Goal: Information Seeking & Learning: Check status

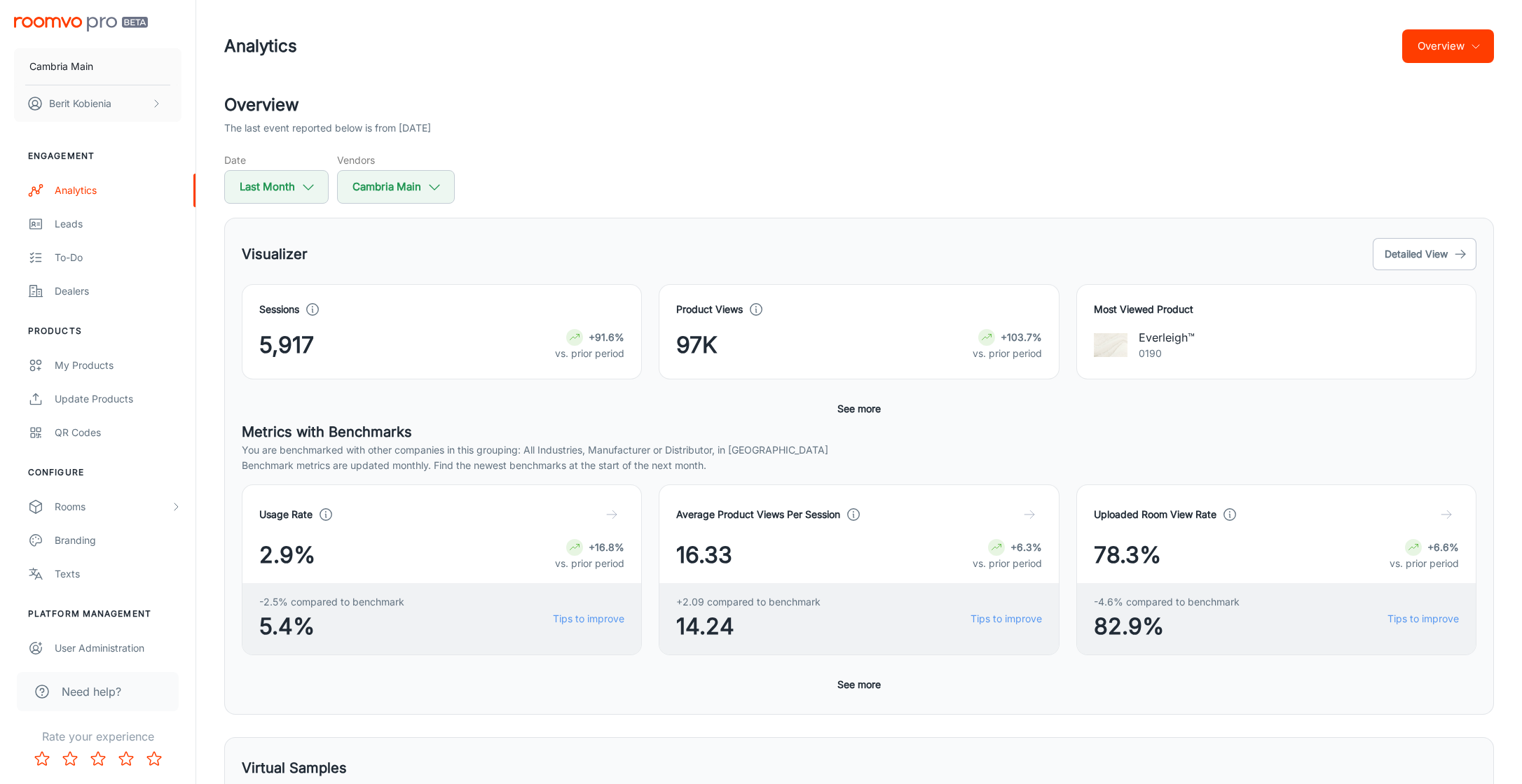
click at [1444, 49] on button "Overview" at bounding box center [1449, 46] width 92 height 34
click at [1403, 141] on li "Roomvo Partners Program" at bounding box center [1413, 131] width 163 height 25
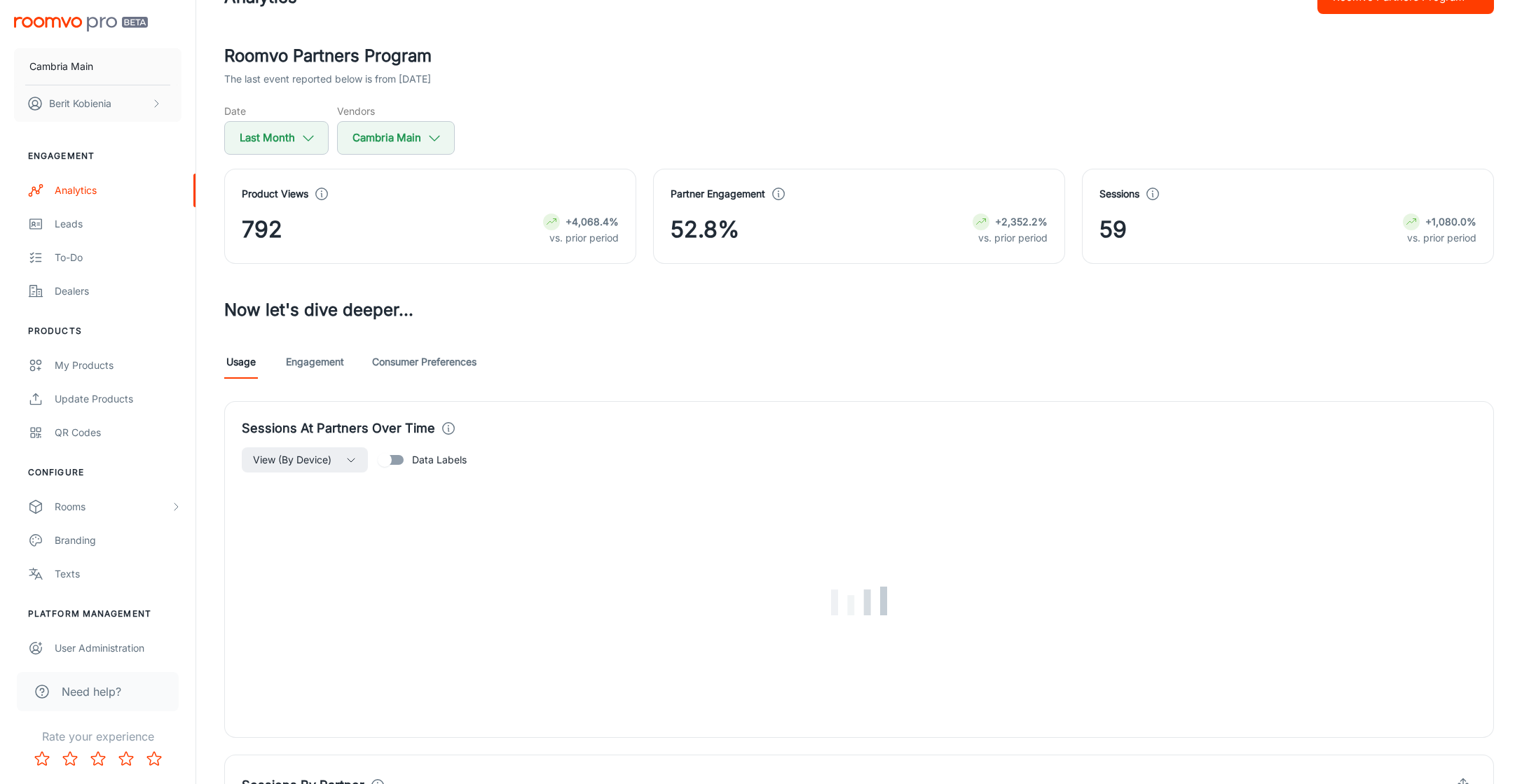
scroll to position [54, 0]
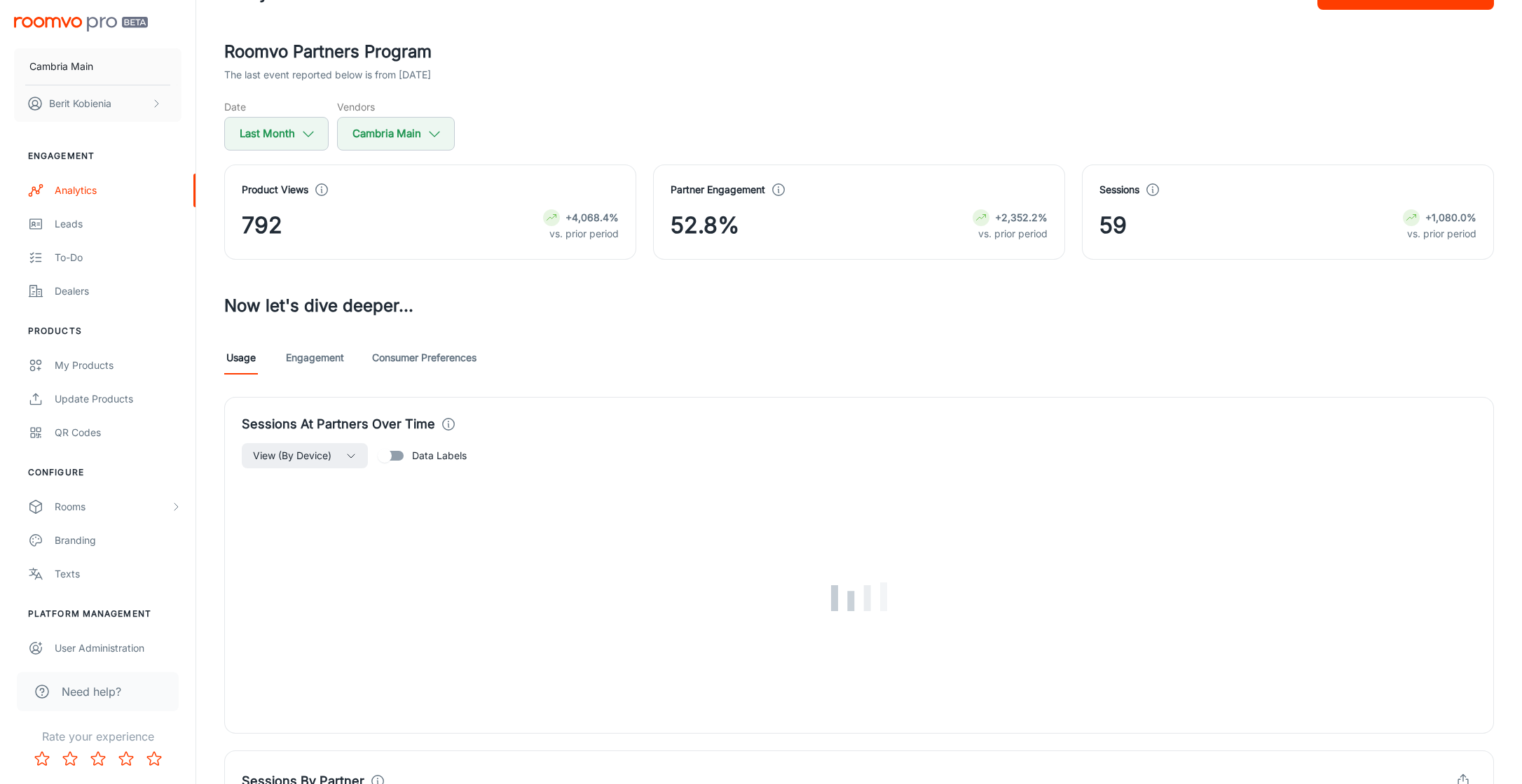
click at [333, 356] on link "Engagement" at bounding box center [315, 358] width 58 height 34
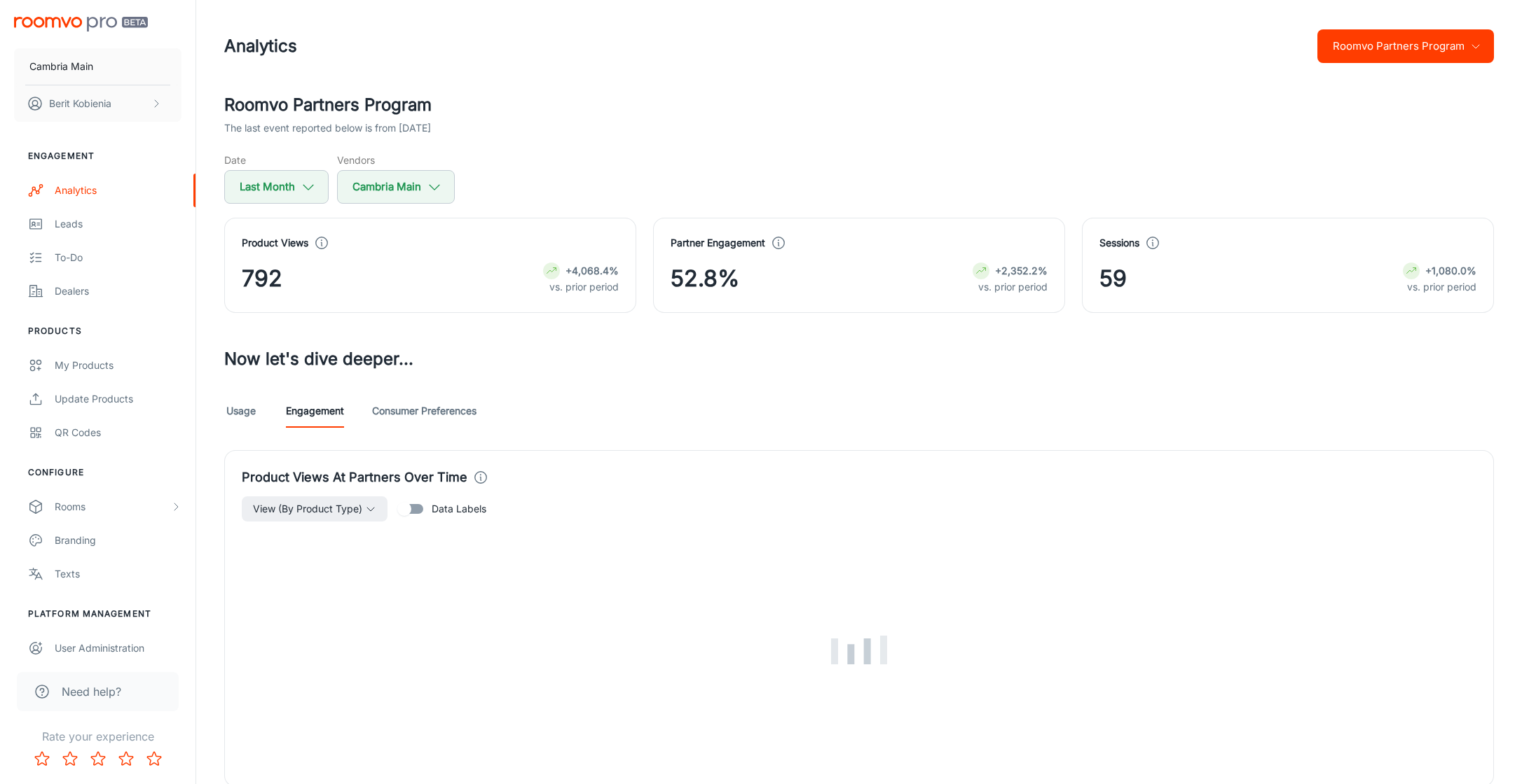
scroll to position [100, 0]
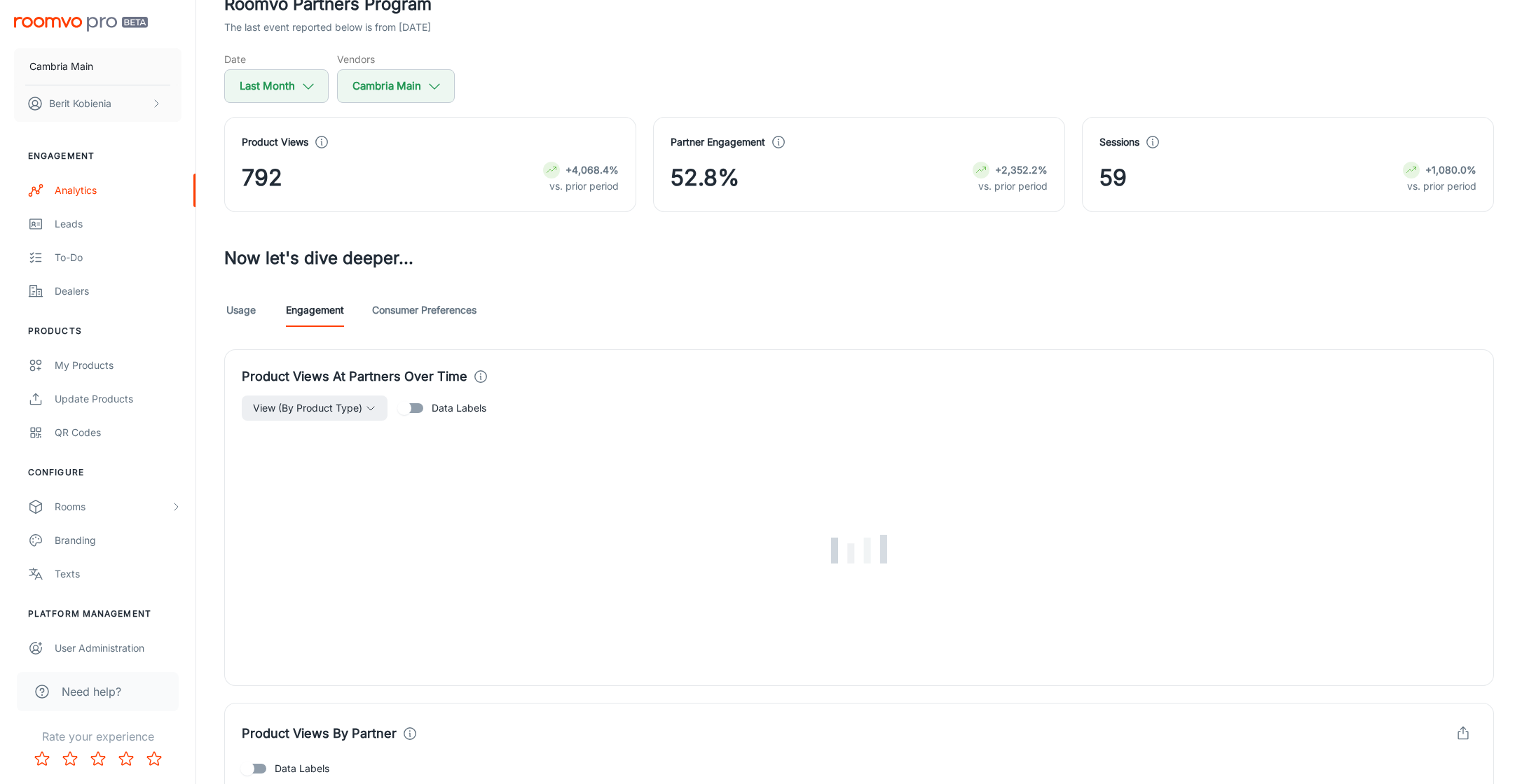
click at [434, 310] on link "Consumer Preferences" at bounding box center [424, 311] width 104 height 34
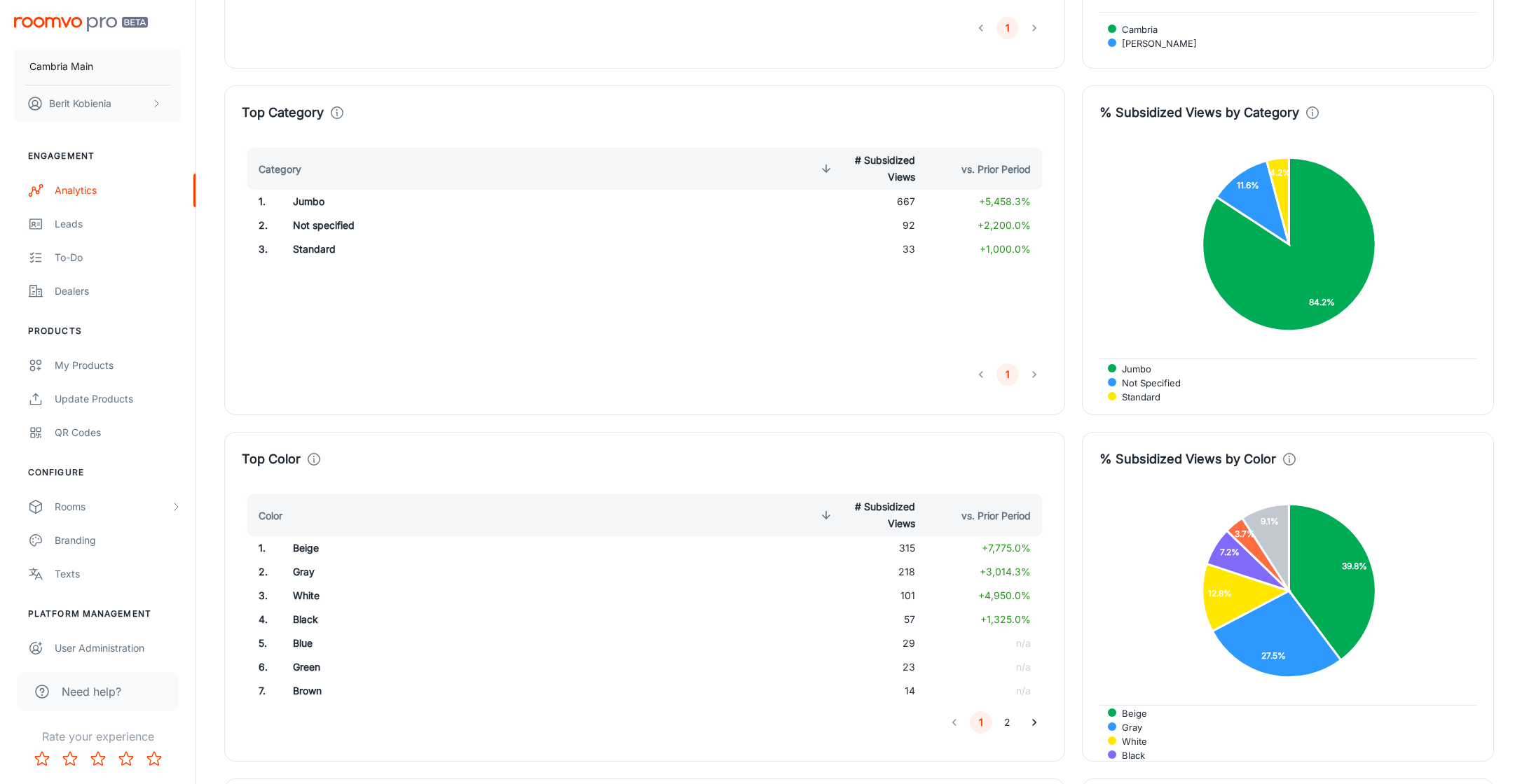
scroll to position [1156, 0]
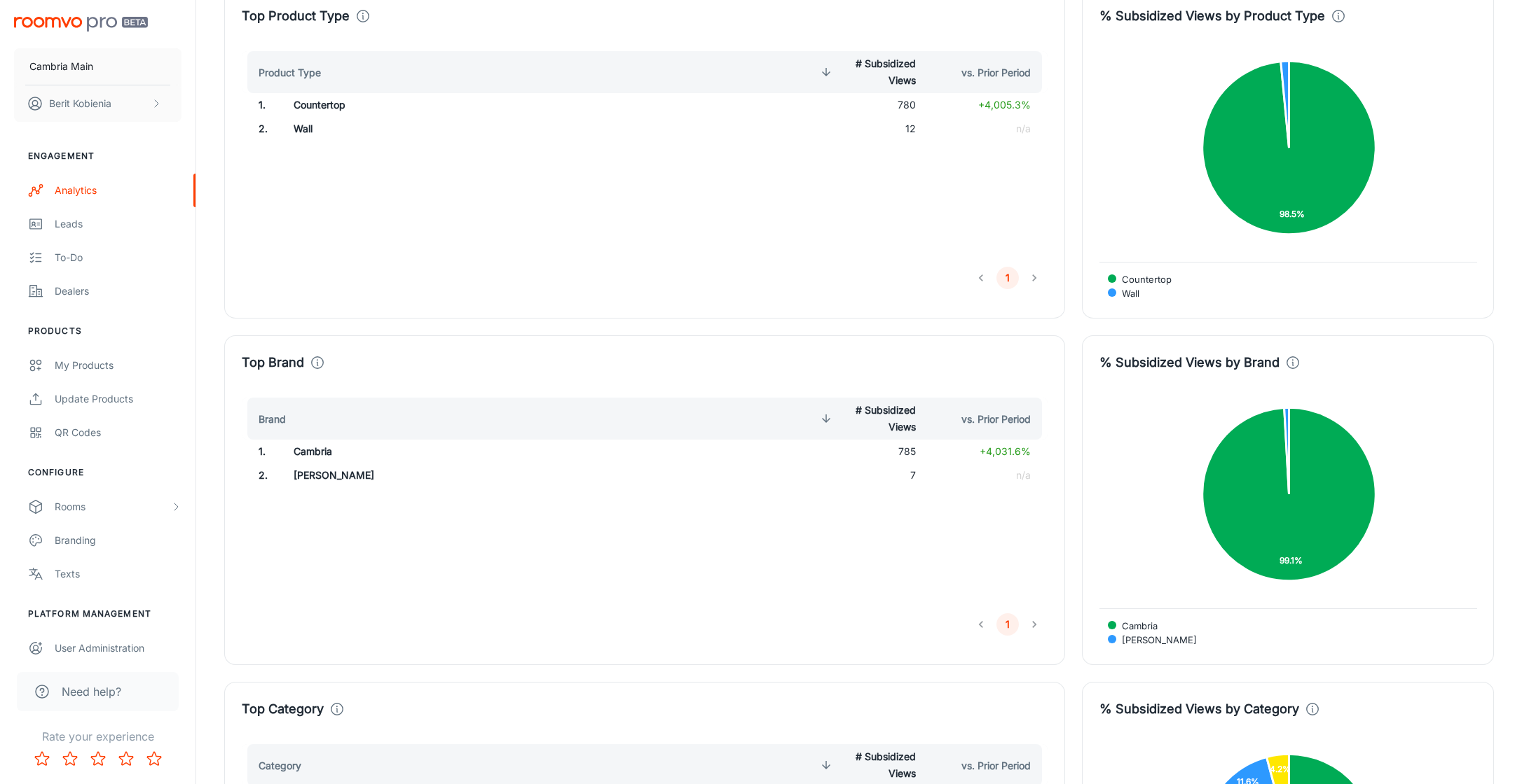
scroll to position [560, 0]
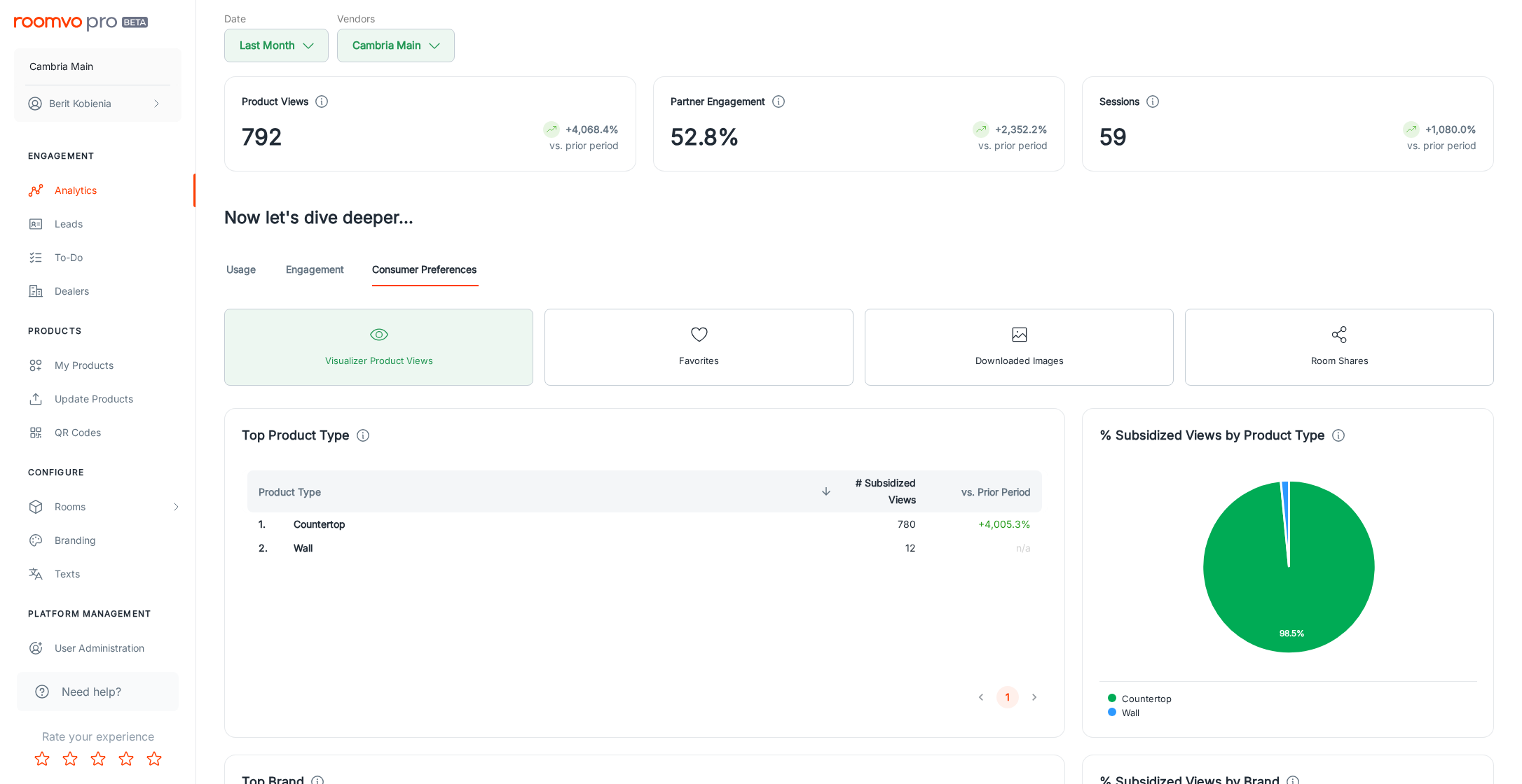
scroll to position [317, 0]
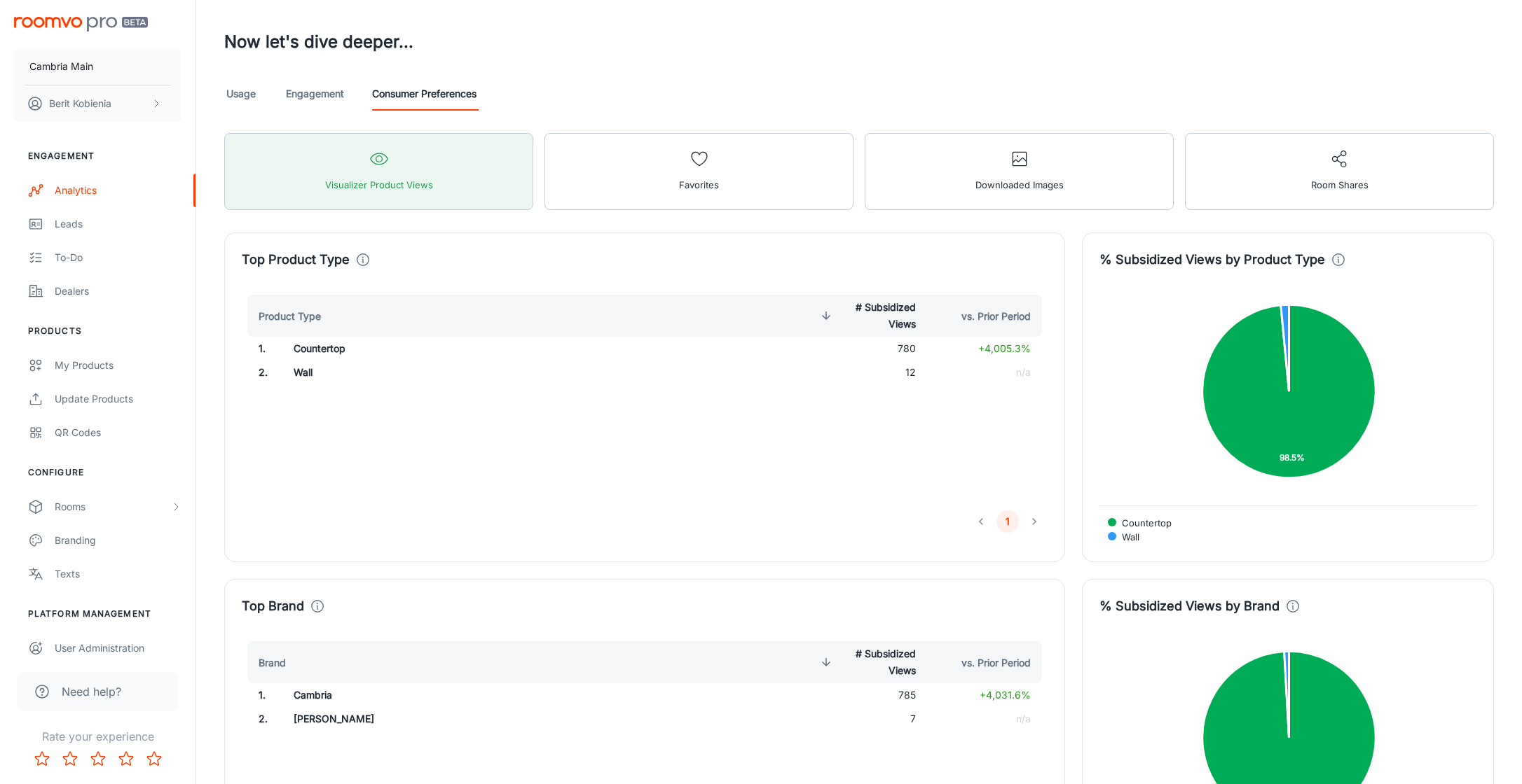
click at [897, 288] on div "Top Product Type Product Type # Subsidized Views vs. Prior Period 1 . Counterto…" at bounding box center [645, 397] width 841 height 330
drag, startPoint x: 917, startPoint y: 312, endPoint x: 845, endPoint y: 306, distance: 72.2
click at [846, 307] on th "# Subsidized Views" at bounding box center [866, 315] width 121 height 42
click at [877, 313] on span "# Subsidized Views" at bounding box center [866, 316] width 99 height 34
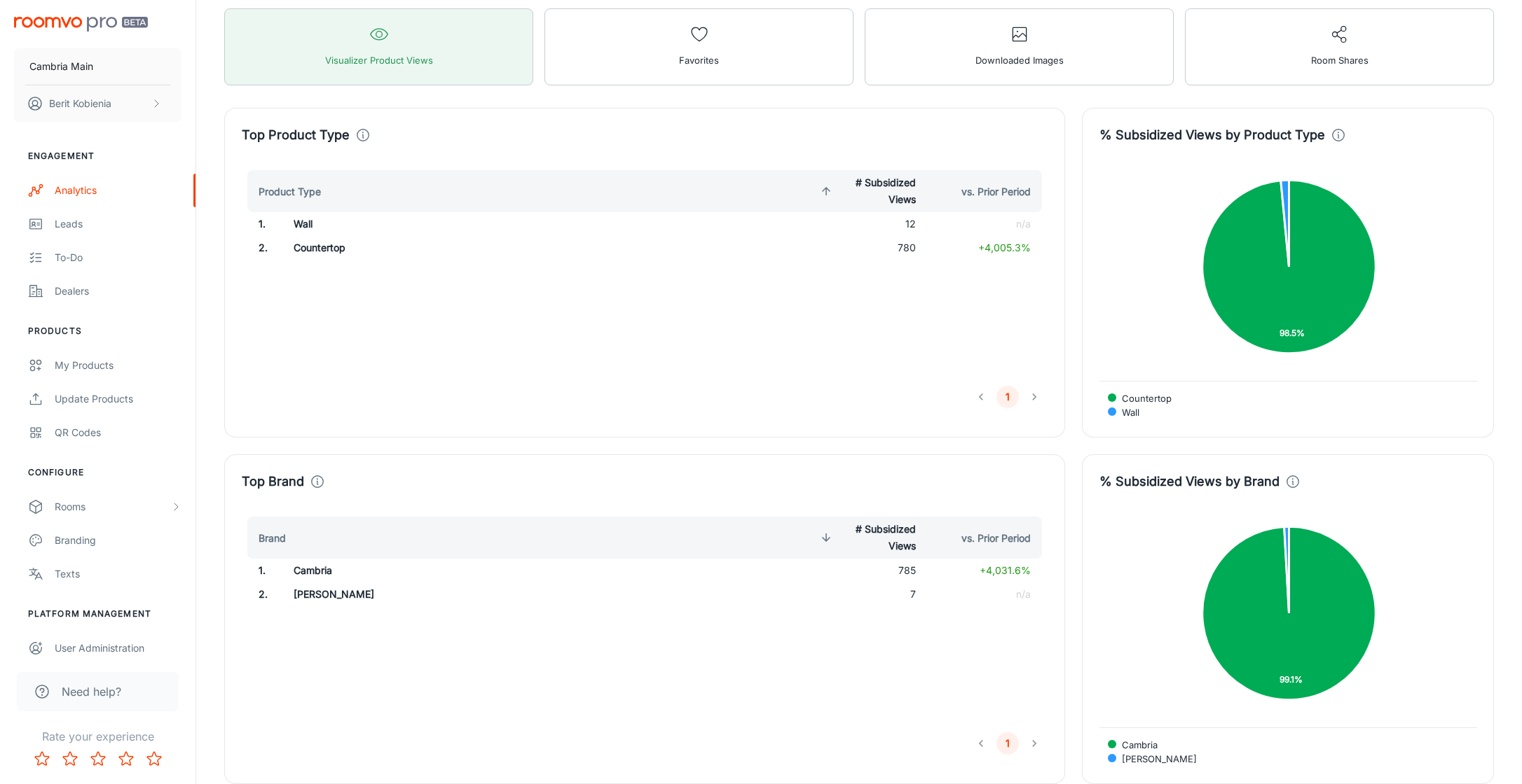
scroll to position [443, 0]
